Goal: Find specific page/section: Find specific page/section

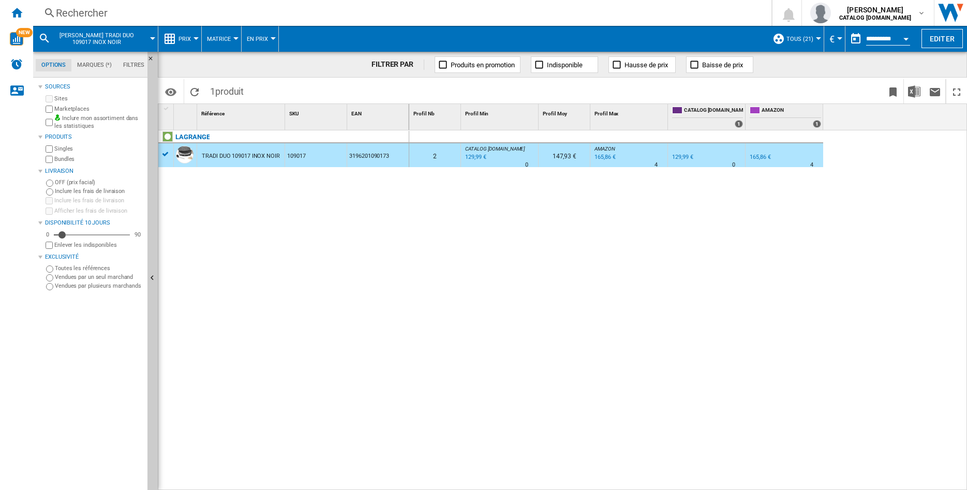
click at [141, 14] on div "Rechercher" at bounding box center [400, 13] width 689 height 14
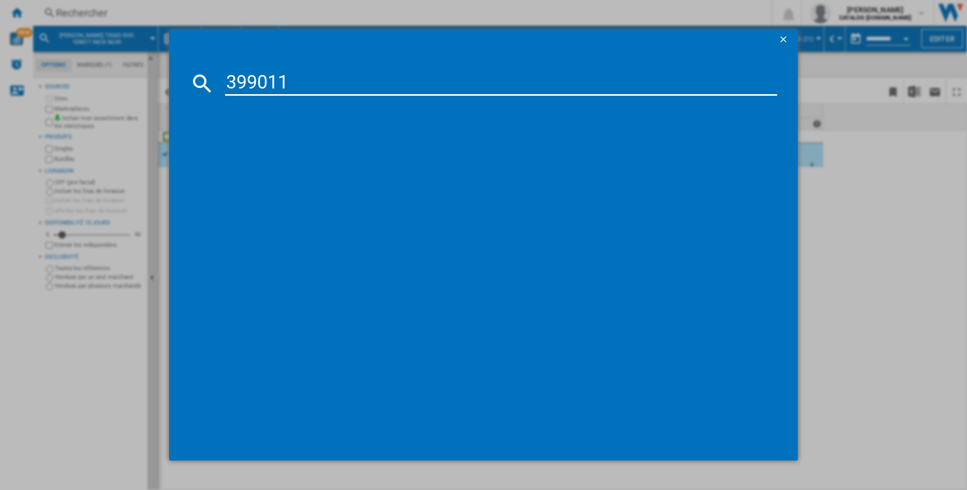
type input "399011"
click at [784, 38] on ng-md-icon "getI18NText('BUTTONS.CLOSE_DIALOG')" at bounding box center [784, 40] width 12 height 12
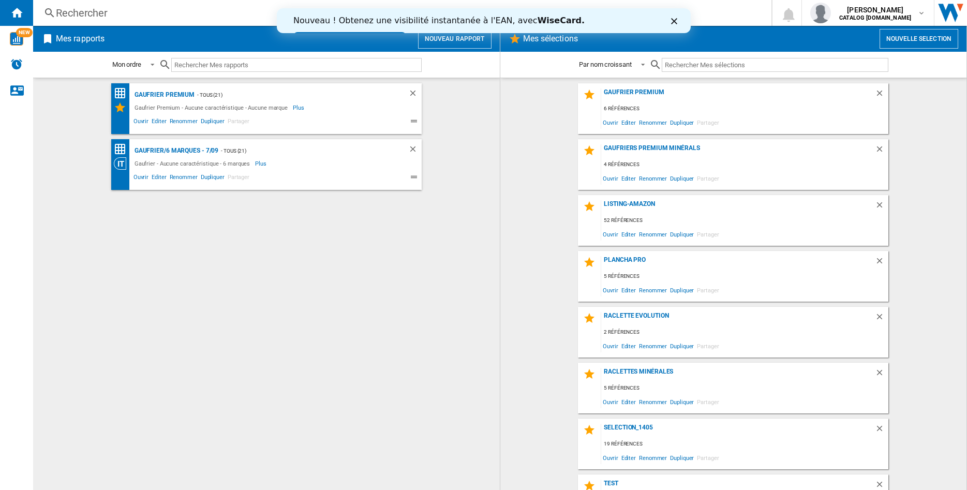
click at [168, 17] on div "Rechercher" at bounding box center [400, 13] width 689 height 14
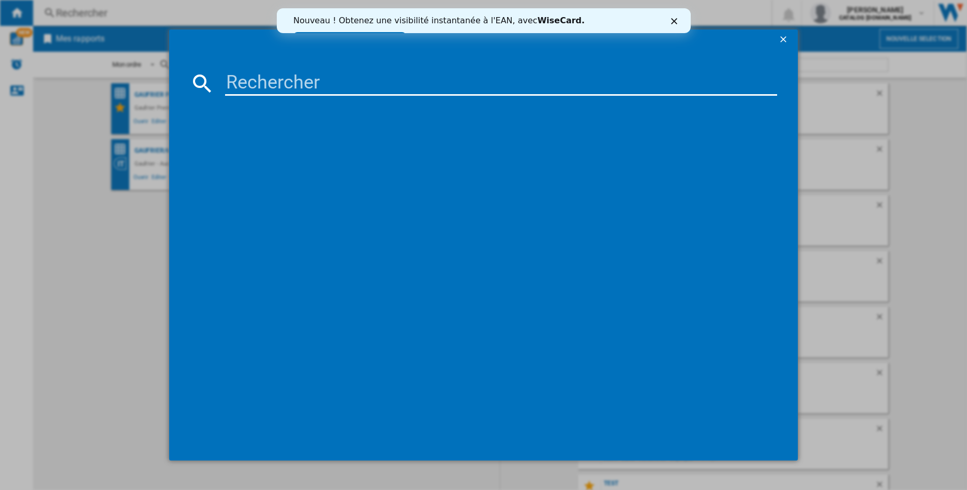
click at [280, 89] on input at bounding box center [501, 83] width 552 height 25
type input "399011"
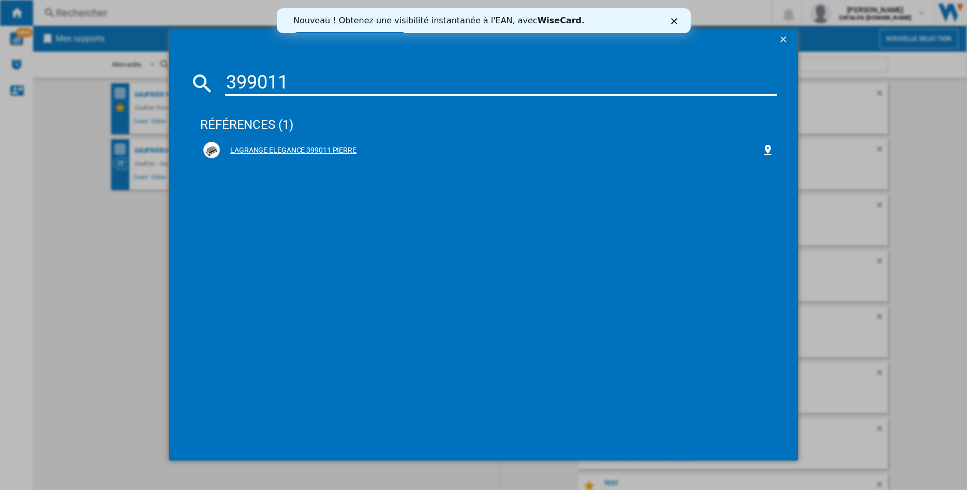
click at [265, 151] on div "LAGRANGE ELEGANCE 399011 PIERRE" at bounding box center [491, 150] width 542 height 10
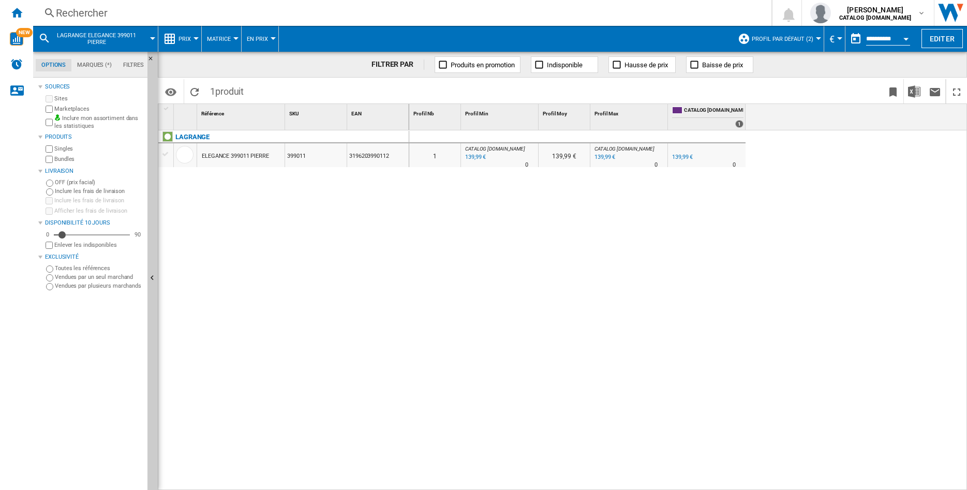
click at [813, 35] on md-menu "Profil par défaut (2) Profil par défaut (2) Boulanger (2) DARTY (2) TEST (2) To…" at bounding box center [779, 39] width 92 height 26
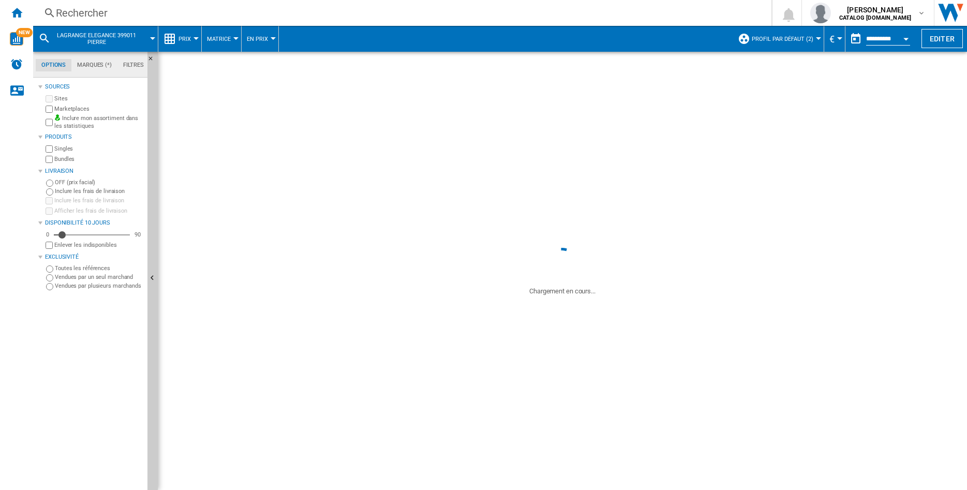
click at [809, 38] on button "Profil par défaut (2)" at bounding box center [785, 39] width 67 height 26
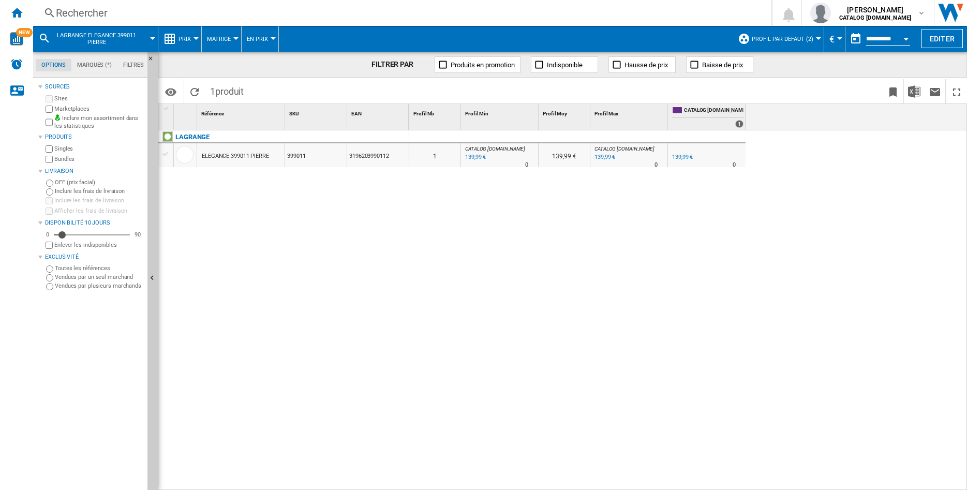
click at [810, 40] on md-backdrop at bounding box center [483, 245] width 967 height 490
click at [800, 37] on md-backdrop at bounding box center [483, 245] width 967 height 490
click at [734, 270] on md-backdrop at bounding box center [483, 245] width 967 height 490
click at [124, 37] on md-backdrop at bounding box center [483, 245] width 967 height 490
click at [91, 7] on md-backdrop at bounding box center [483, 245] width 967 height 490
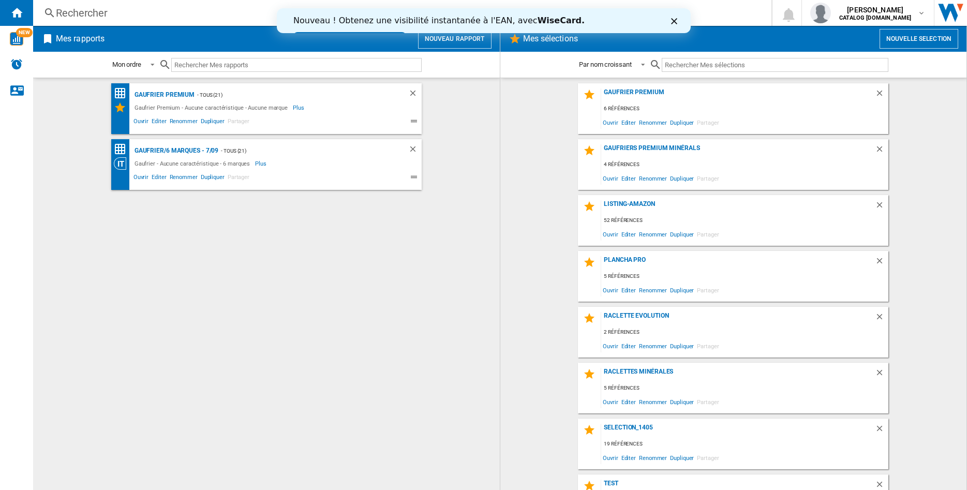
click at [85, 6] on div "Rechercher" at bounding box center [400, 13] width 689 height 14
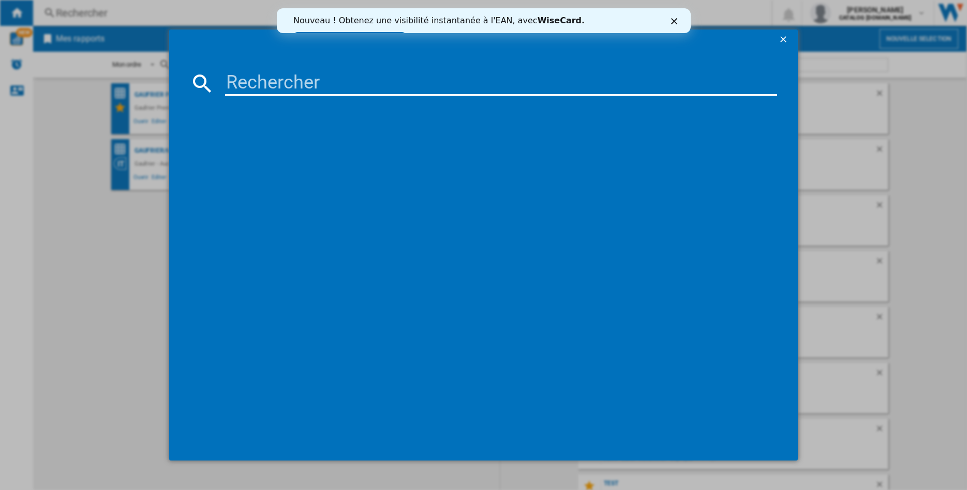
click at [245, 73] on input at bounding box center [501, 83] width 552 height 25
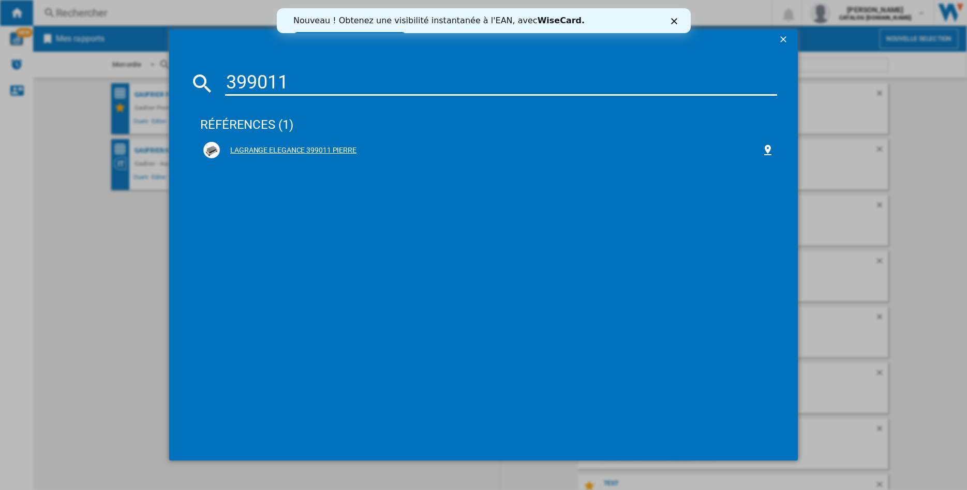
type input "399011"
click at [268, 146] on div "LAGRANGE ELEGANCE 399011 PIERRE" at bounding box center [491, 150] width 542 height 10
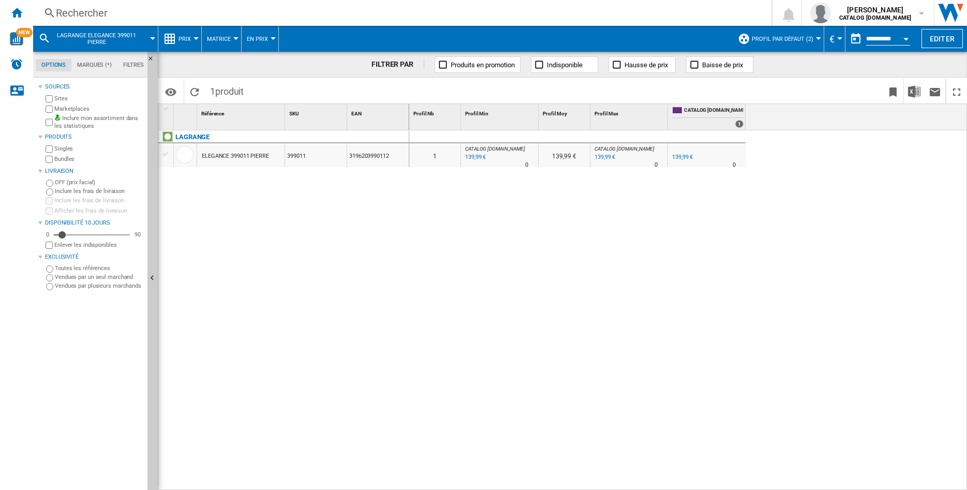
click at [809, 34] on button "Profil par défaut (2)" at bounding box center [785, 39] width 67 height 26
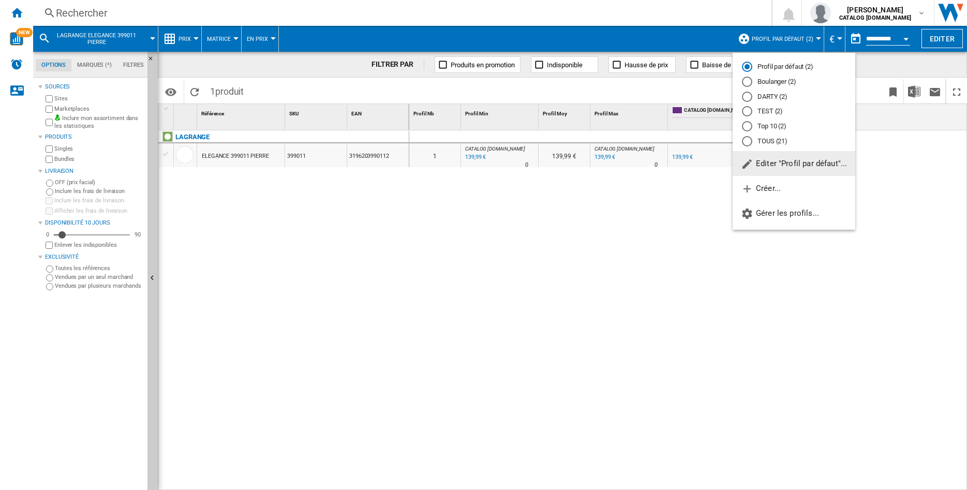
click at [748, 143] on div "TOUS (21)" at bounding box center [747, 141] width 10 height 10
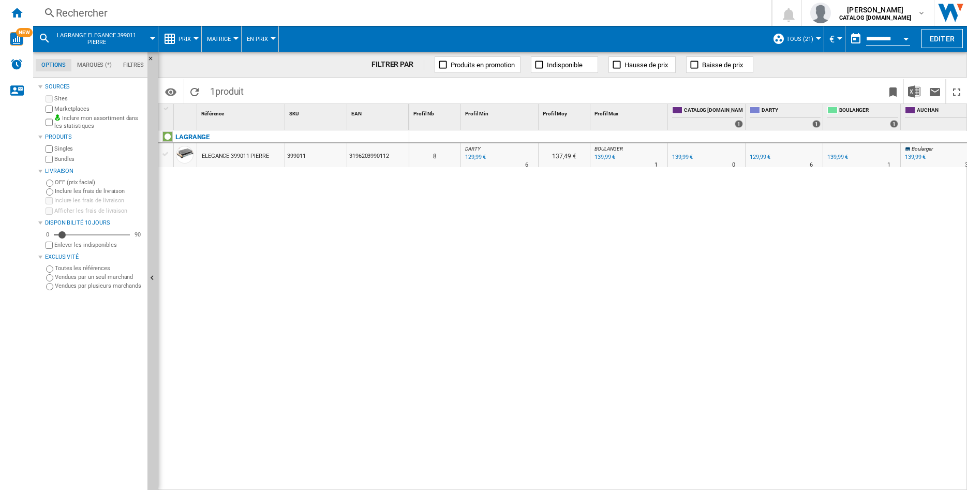
click at [231, 155] on div "ELEGANCE 399011 PIERRE" at bounding box center [235, 156] width 67 height 24
click at [232, 155] on div at bounding box center [483, 245] width 967 height 490
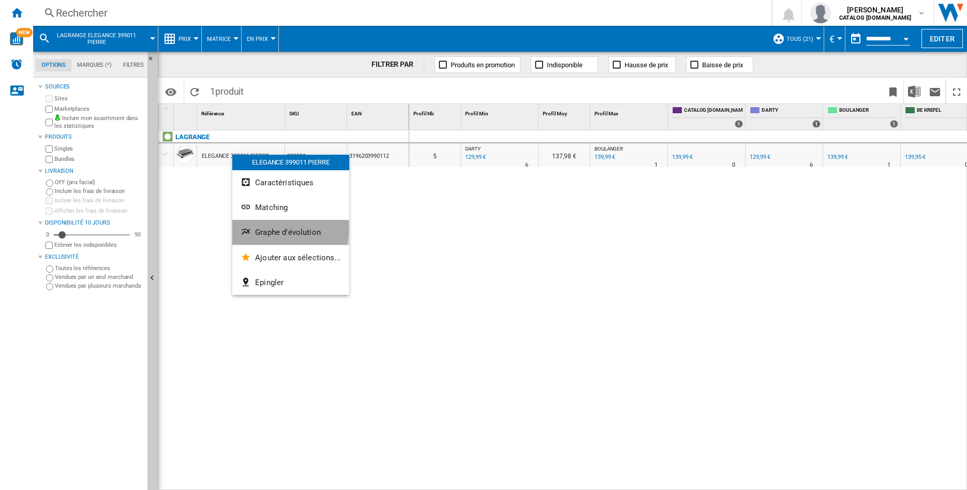
click at [255, 229] on span "Graphe d'évolution" at bounding box center [288, 232] width 66 height 9
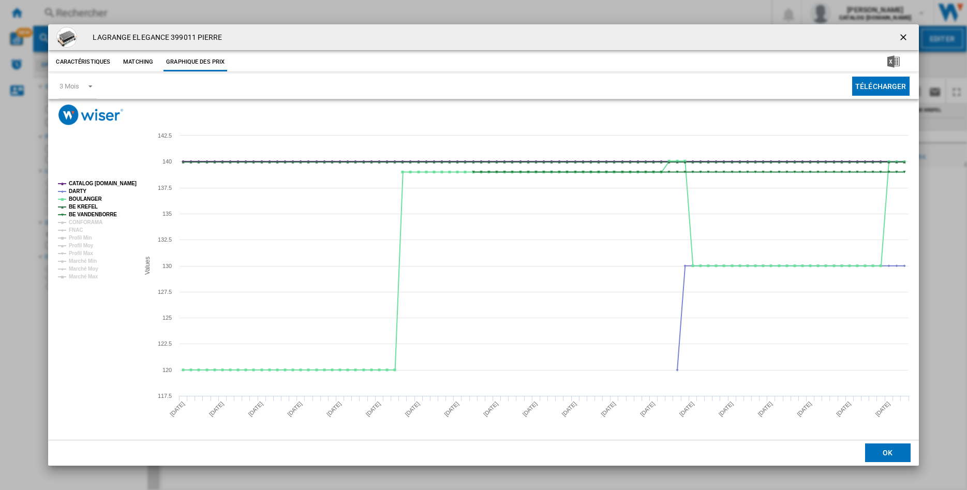
click at [75, 182] on tspan "CATALOG [DOMAIN_NAME]" at bounding box center [103, 184] width 68 height 6
click at [83, 205] on tspan "BE KREFEL" at bounding box center [83, 207] width 29 height 6
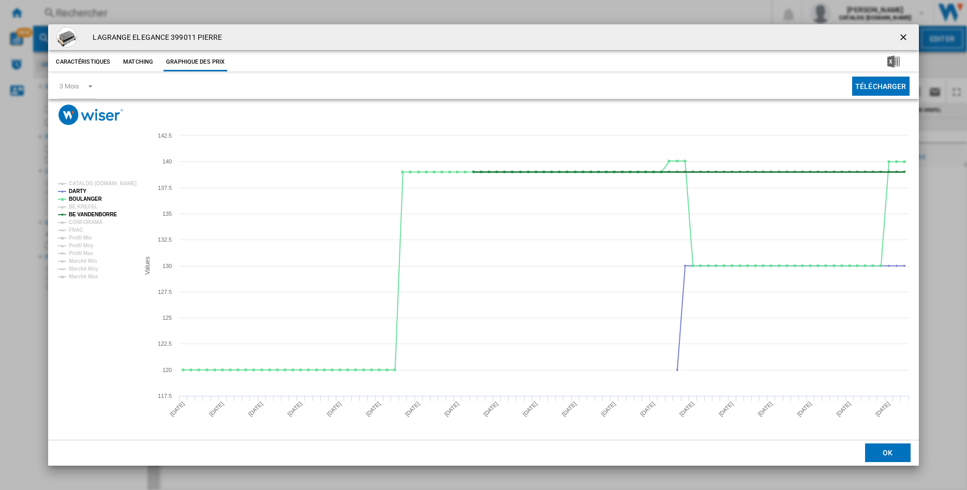
click at [83, 214] on tspan "BE VANDENBORRE" at bounding box center [93, 215] width 48 height 6
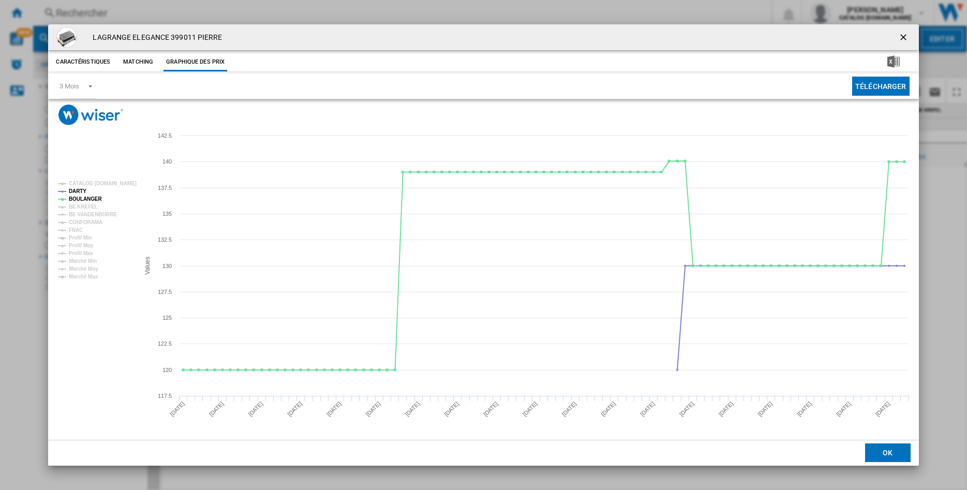
click at [904, 34] on ng-md-icon "getI18NText('BUTTONS.CLOSE_DIALOG')" at bounding box center [904, 38] width 12 height 12
